Goal: Find specific page/section: Find specific page/section

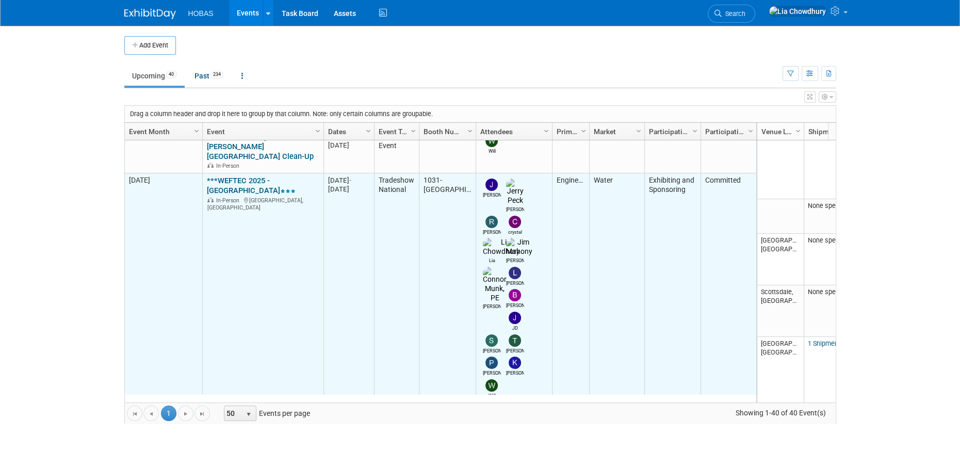
scroll to position [612, 0]
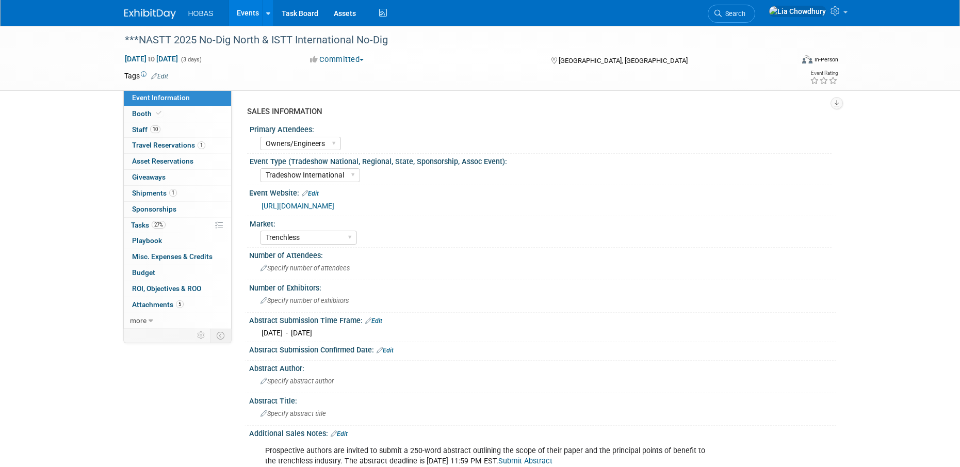
select select "Owners/Engineers"
select select "Tradeshow International"
select select "Trenchless"
select select "Exhibiting"
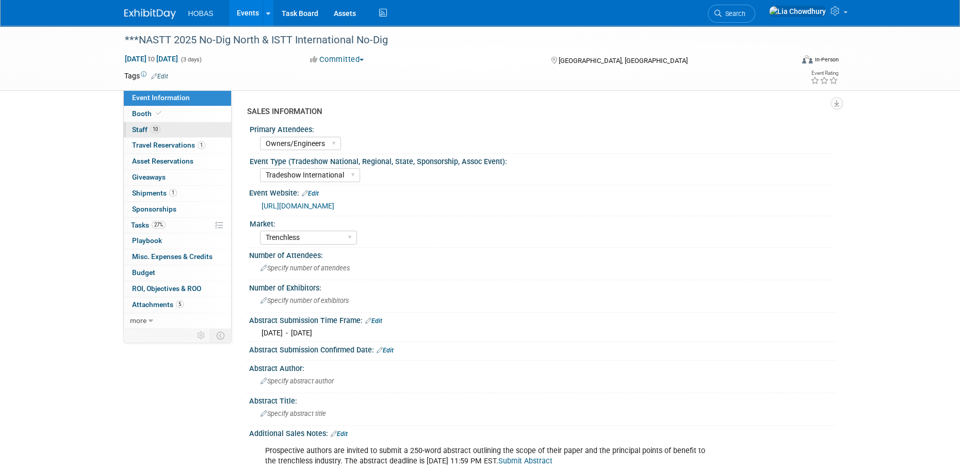
click at [165, 128] on link "10 Staff 10" at bounding box center [177, 129] width 107 height 15
